Goal: Task Accomplishment & Management: Complete application form

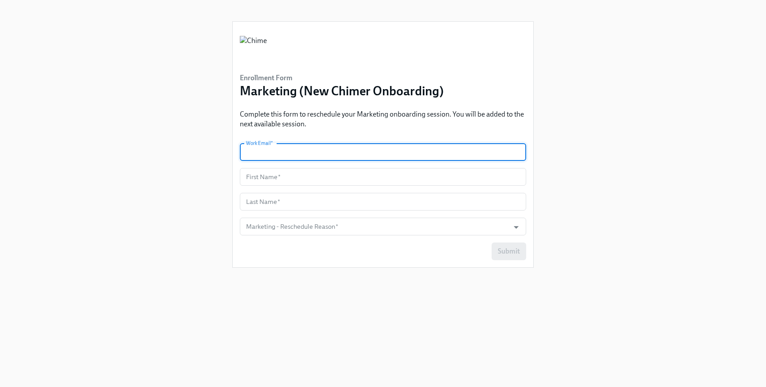
click at [341, 154] on input "text" at bounding box center [383, 152] width 286 height 18
type input "[PERSON_NAME][EMAIL_ADDRESS][PERSON_NAME][DOMAIN_NAME]"
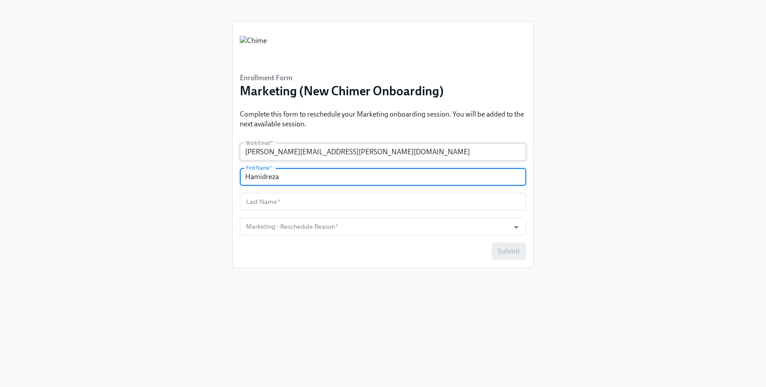
type input "Hamidreza"
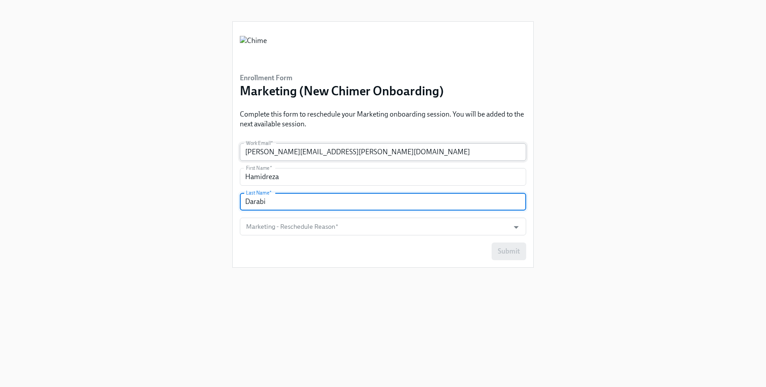
type input "Darabi"
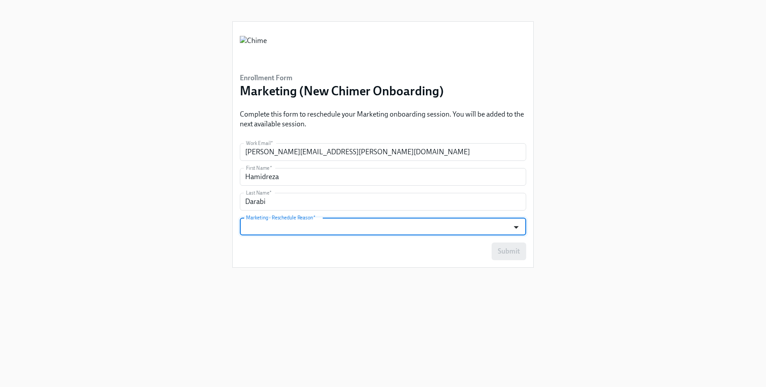
click at [515, 227] on icon "Open" at bounding box center [516, 227] width 5 height 3
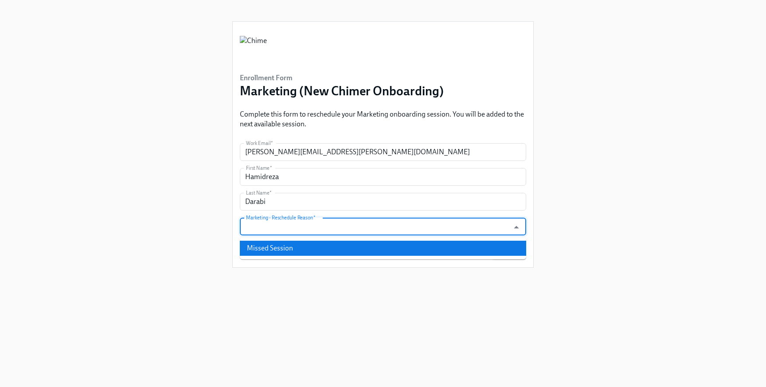
click at [468, 252] on li "Missed Session" at bounding box center [383, 248] width 286 height 15
type input "Missed Session"
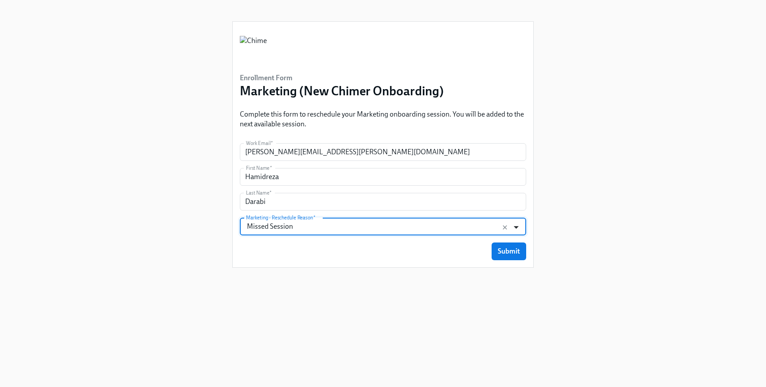
click at [517, 228] on icon "Open" at bounding box center [516, 227] width 12 height 12
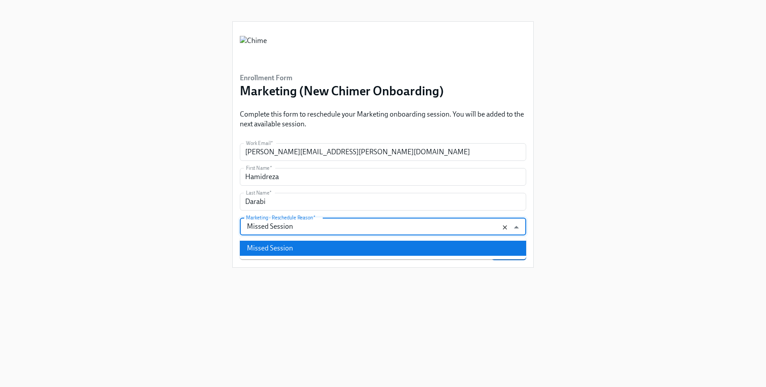
click at [506, 227] on icon "Clear" at bounding box center [505, 227] width 4 height 4
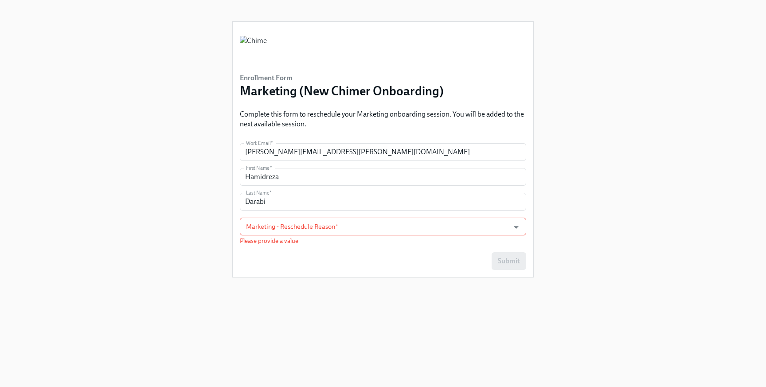
click at [591, 254] on div "Enrollment Form Marketing (New Chimer Onboarding) Complete this form to resched…" at bounding box center [383, 183] width 724 height 366
click at [519, 227] on icon "Open" at bounding box center [516, 227] width 12 height 12
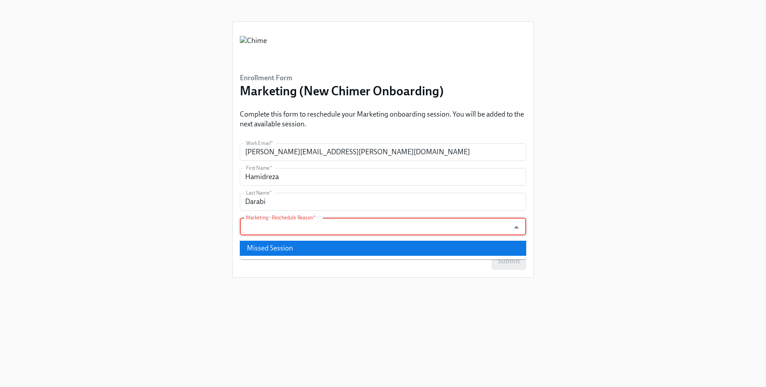
click at [450, 246] on li "Missed Session" at bounding box center [383, 248] width 286 height 15
type input "Missed Session"
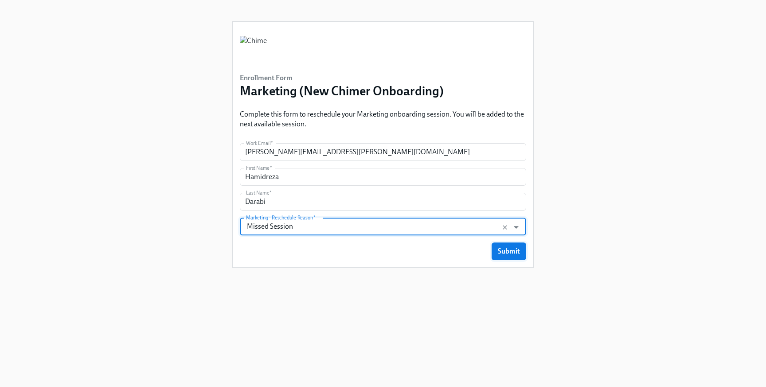
click at [517, 249] on span "Submit" at bounding box center [509, 251] width 22 height 9
